Goal: Task Accomplishment & Management: Use online tool/utility

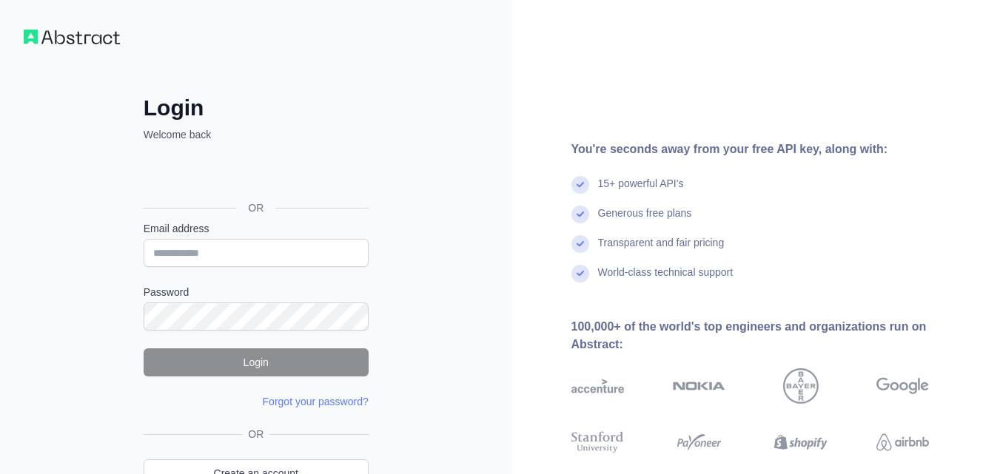
click at [338, 256] on input "Email address" at bounding box center [256, 253] width 225 height 28
type input "**********"
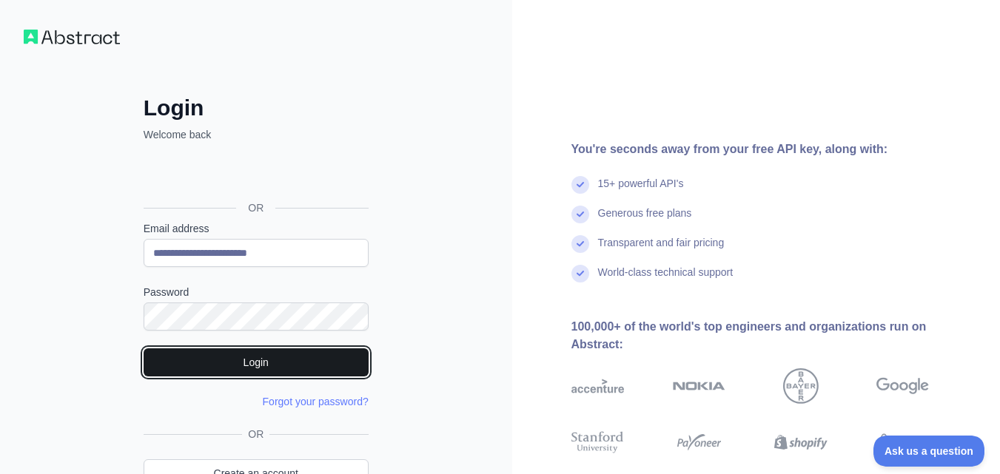
click at [278, 367] on button "Login" at bounding box center [256, 363] width 225 height 28
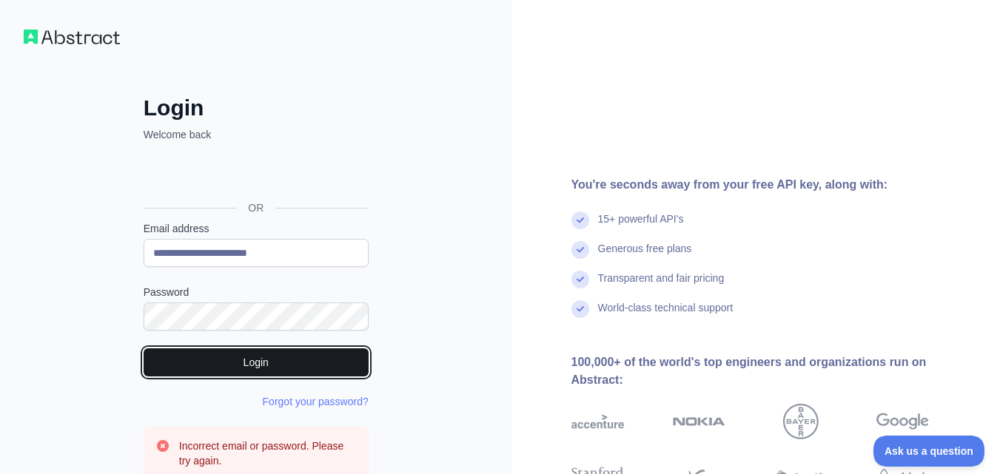
click at [294, 354] on button "Login" at bounding box center [256, 363] width 225 height 28
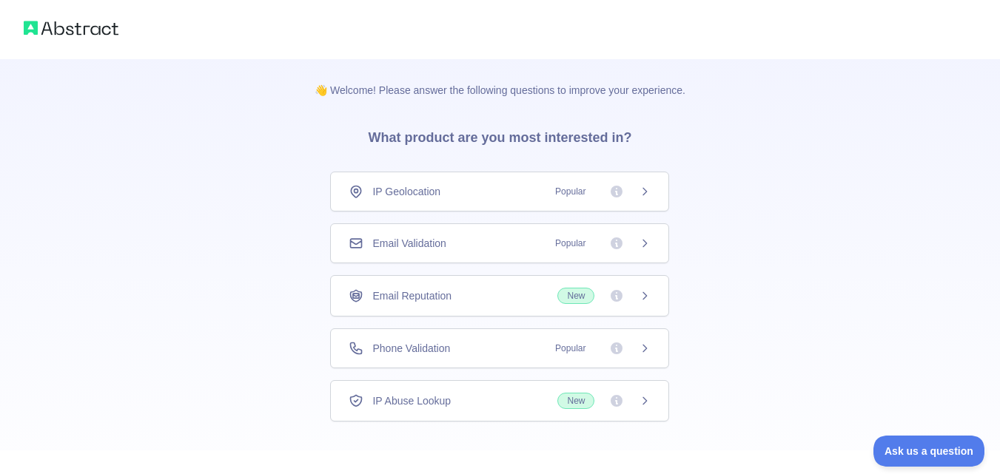
click at [412, 191] on span "IP Geolocation" at bounding box center [406, 191] width 68 height 15
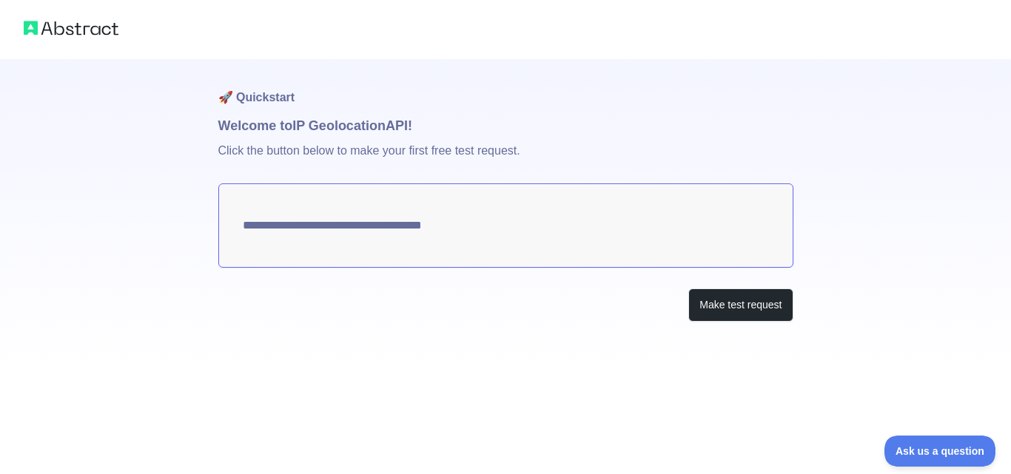
type textarea "**********"
click at [594, 228] on textarea "**********" at bounding box center [505, 226] width 575 height 84
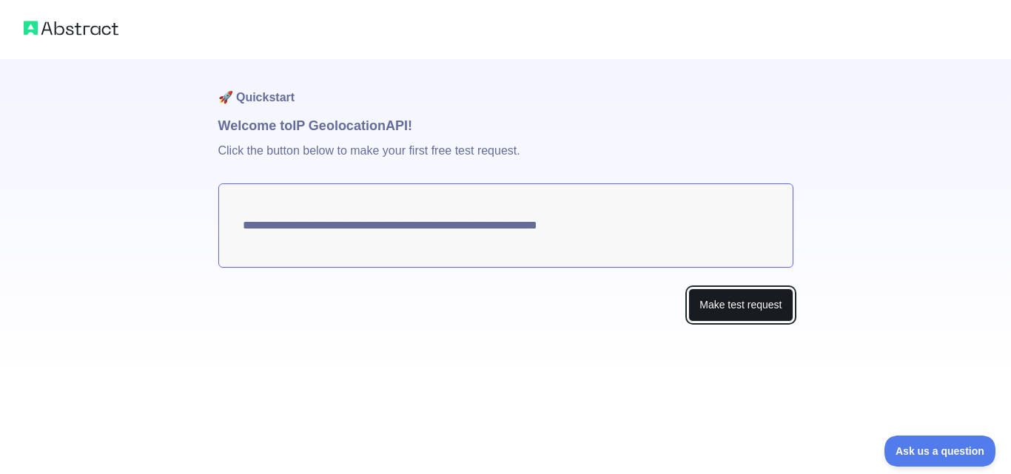
click at [742, 308] on button "Make test request" at bounding box center [740, 305] width 104 height 33
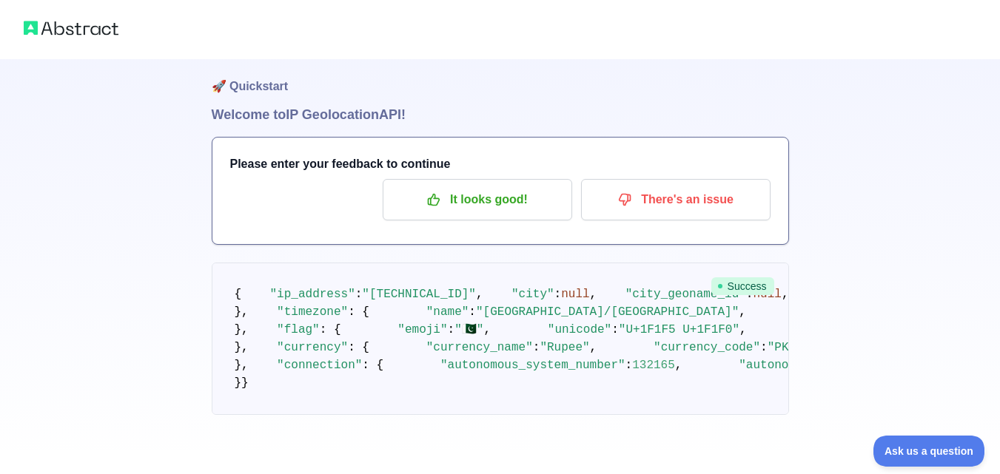
scroll to position [622, 0]
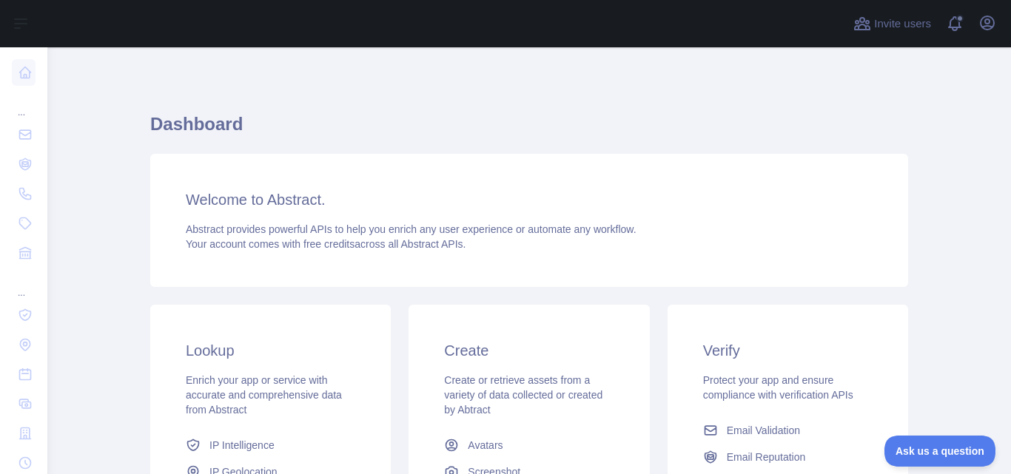
click at [389, 121] on h1 "Dashboard" at bounding box center [529, 131] width 758 height 36
click at [304, 192] on h3 "Welcome to Abstract." at bounding box center [529, 199] width 687 height 21
click at [304, 205] on h3 "Welcome to Abstract." at bounding box center [529, 199] width 687 height 21
click at [395, 268] on div "Welcome to Abstract. Abstract provides powerful APIs to help you enrich any use…" at bounding box center [529, 220] width 758 height 133
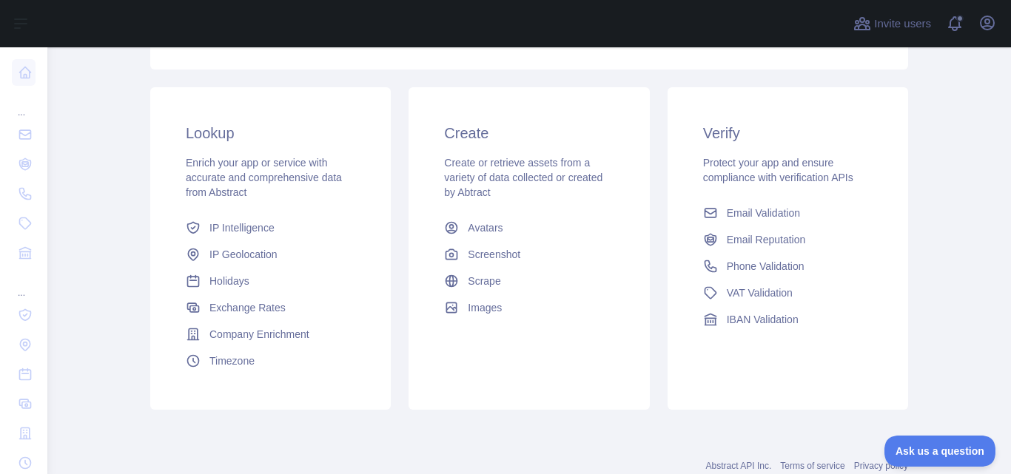
scroll to position [263, 0]
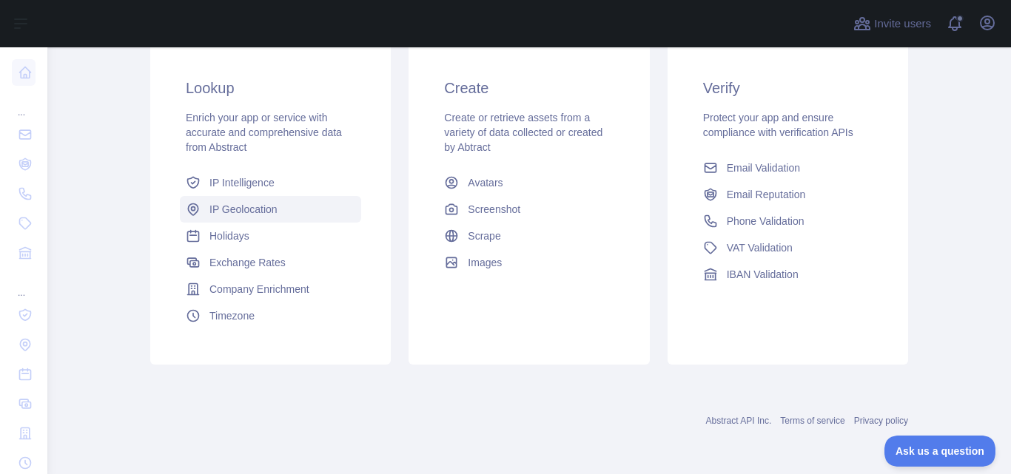
click at [263, 204] on span "IP Geolocation" at bounding box center [243, 209] width 68 height 15
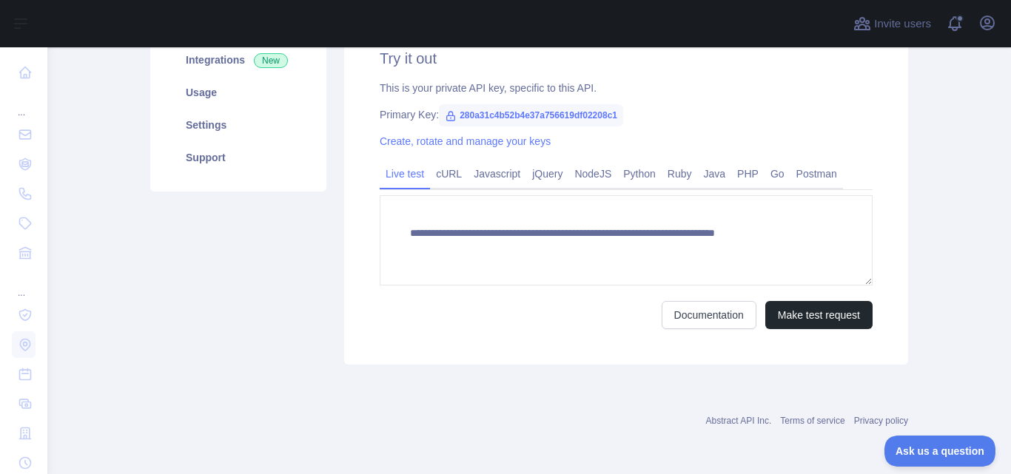
scroll to position [229, 0]
type textarea "**********"
click at [469, 173] on link "Javascript" at bounding box center [497, 174] width 58 height 24
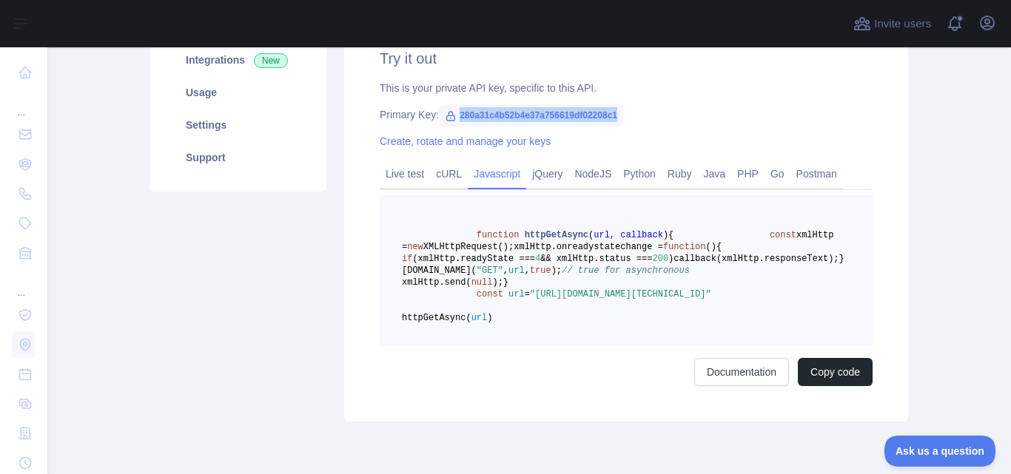
drag, startPoint x: 610, startPoint y: 111, endPoint x: 446, endPoint y: 119, distance: 163.8
click at [446, 119] on span "280a31c4b52b4e37a756619df02208c1" at bounding box center [531, 115] width 184 height 22
copy span "280a31c4b52b4e37a756619df02208c1"
